Goal: Submit feedback/report problem

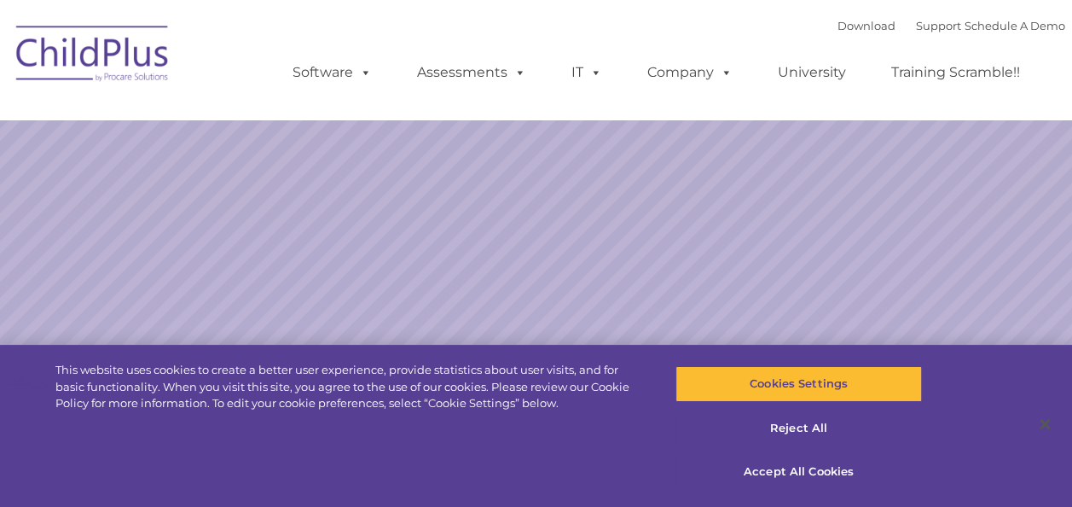
select select "MEDIUM"
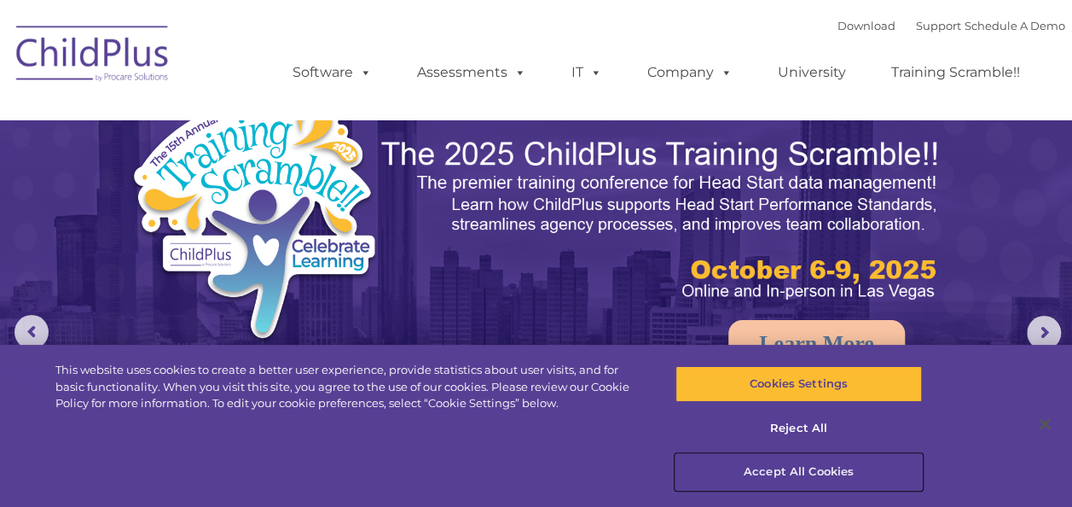
click at [795, 467] on button "Accept All Cookies" at bounding box center [799, 472] width 247 height 36
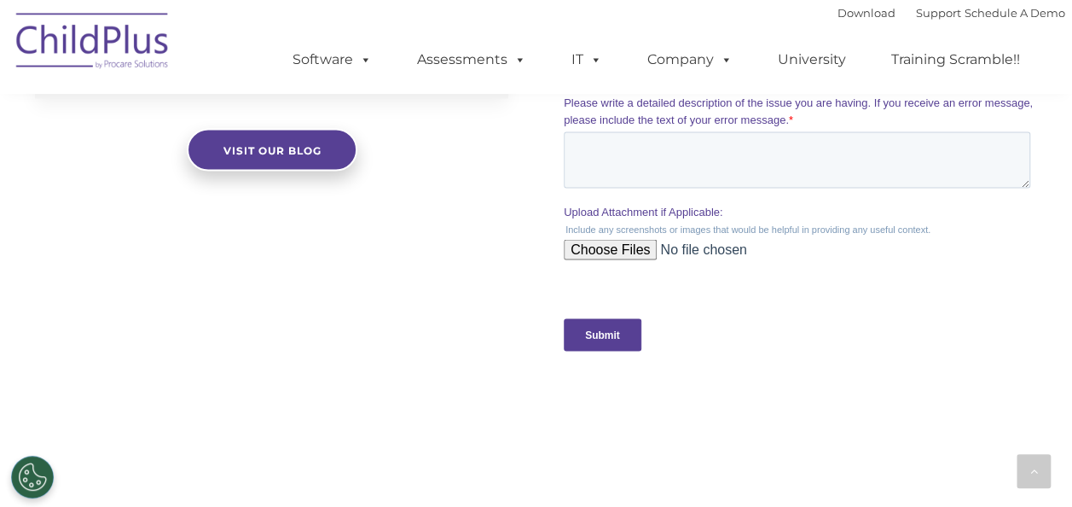
scroll to position [1728, 0]
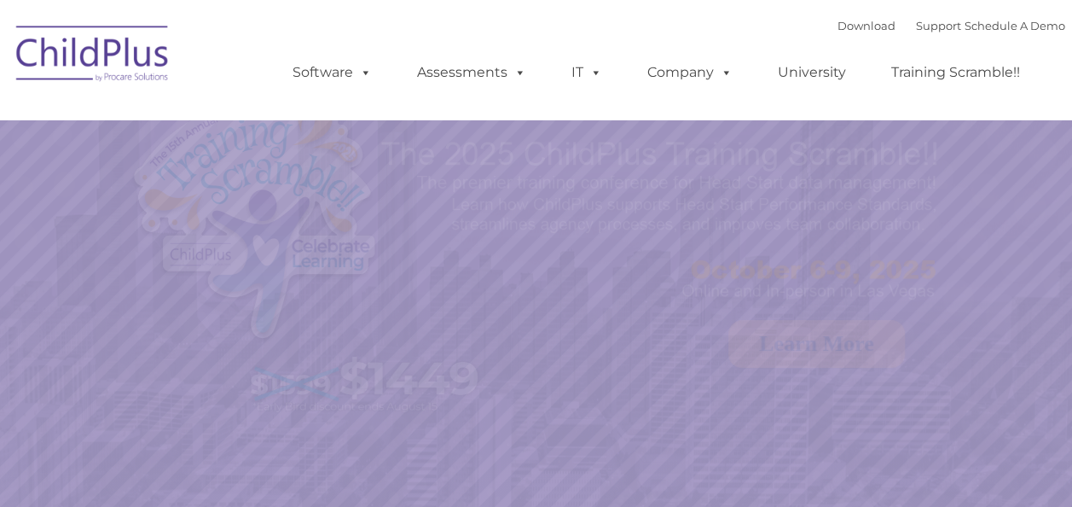
select select "MEDIUM"
